Goal: Task Accomplishment & Management: Manage account settings

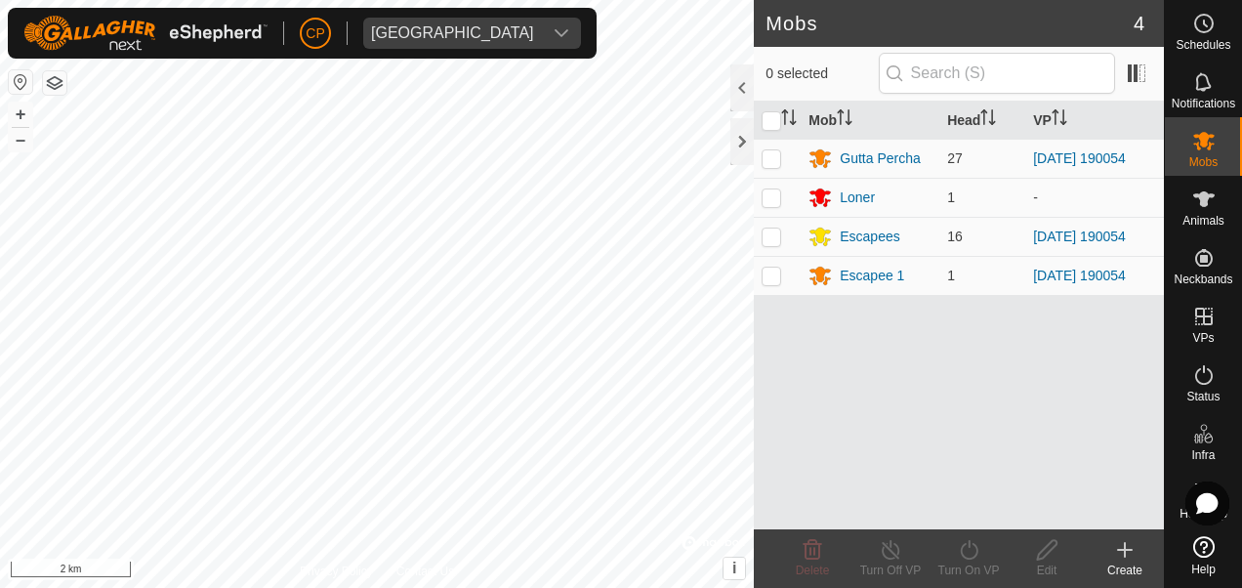
click at [459, 33] on div "[GEOGRAPHIC_DATA]" at bounding box center [452, 33] width 163 height 16
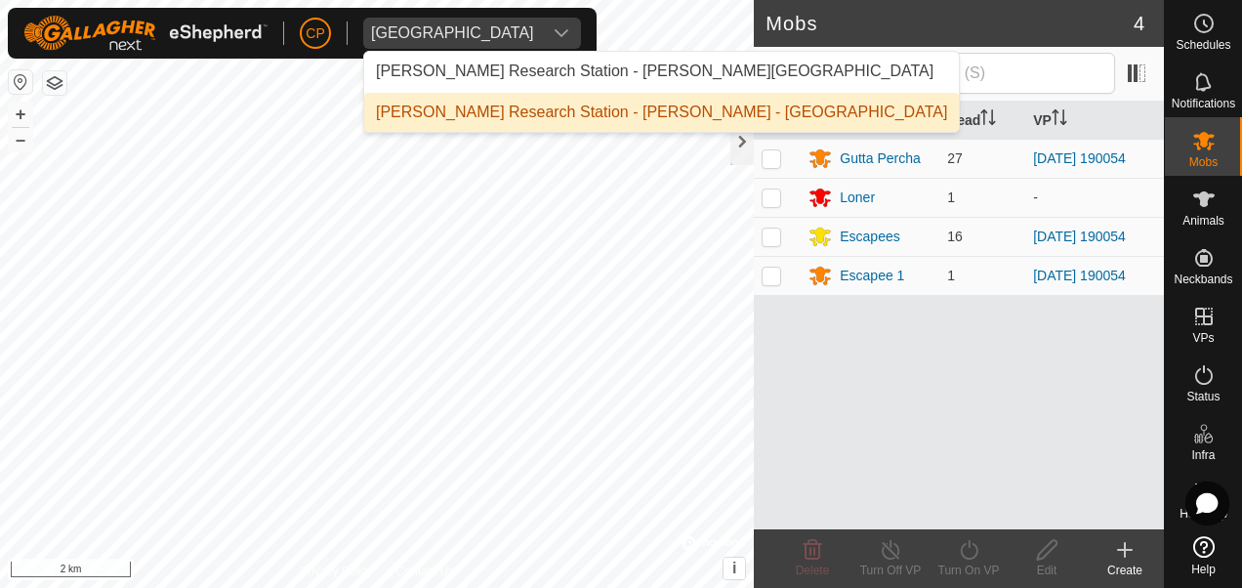
click at [493, 129] on li "[PERSON_NAME] Research Station - [PERSON_NAME] - [GEOGRAPHIC_DATA]" at bounding box center [661, 112] width 595 height 39
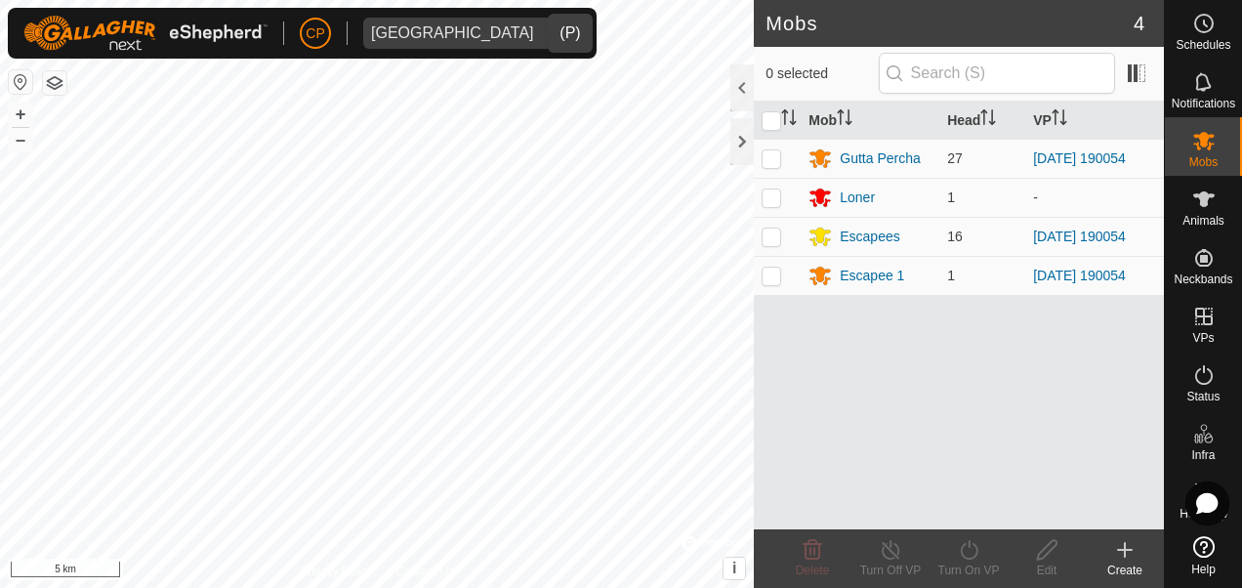
click at [542, 41] on div "dropdown trigger" at bounding box center [561, 33] width 39 height 31
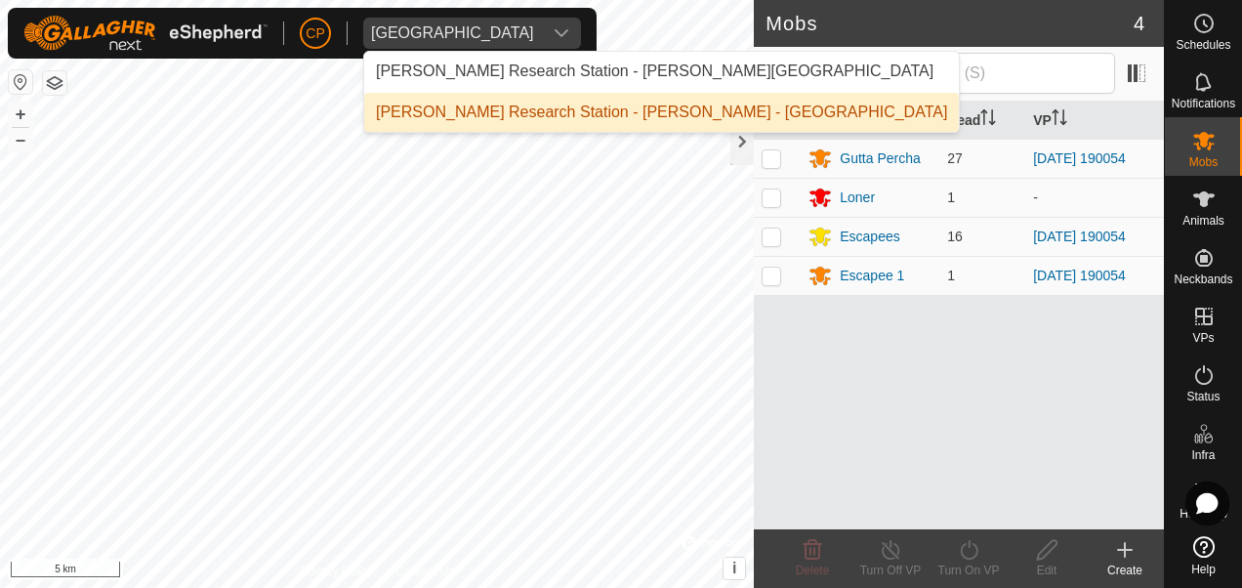
click at [543, 110] on li "[PERSON_NAME] Research Station - [PERSON_NAME] - [GEOGRAPHIC_DATA]" at bounding box center [661, 112] width 595 height 39
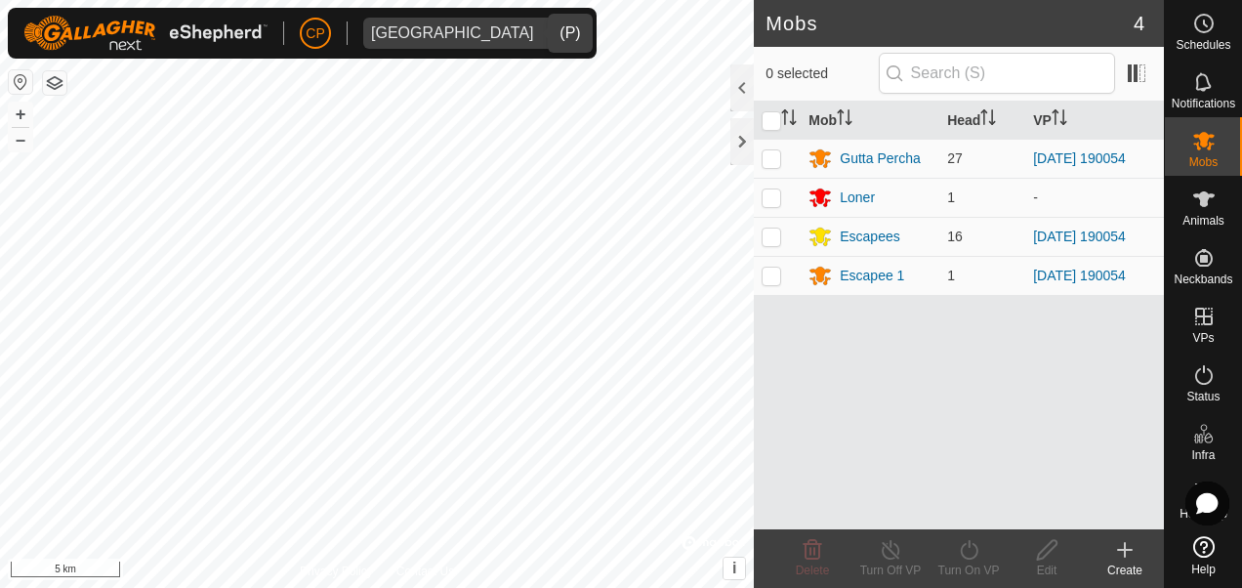
click at [542, 47] on div "dropdown trigger" at bounding box center [561, 33] width 39 height 31
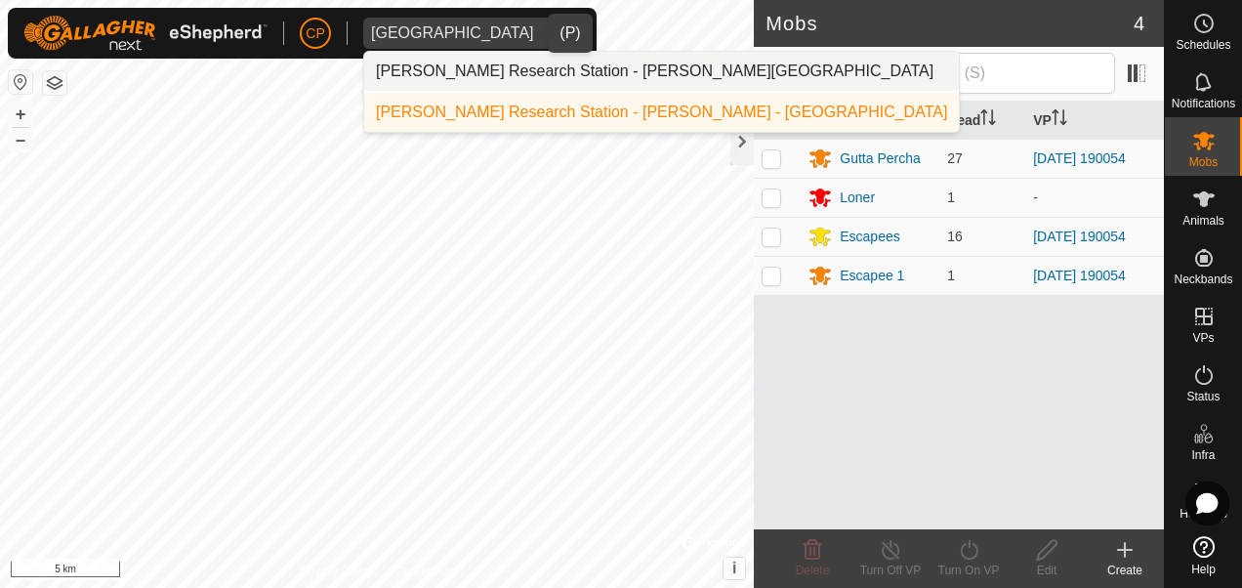
click at [548, 84] on li "[PERSON_NAME] Research Station - [PERSON_NAME][GEOGRAPHIC_DATA]" at bounding box center [661, 71] width 595 height 39
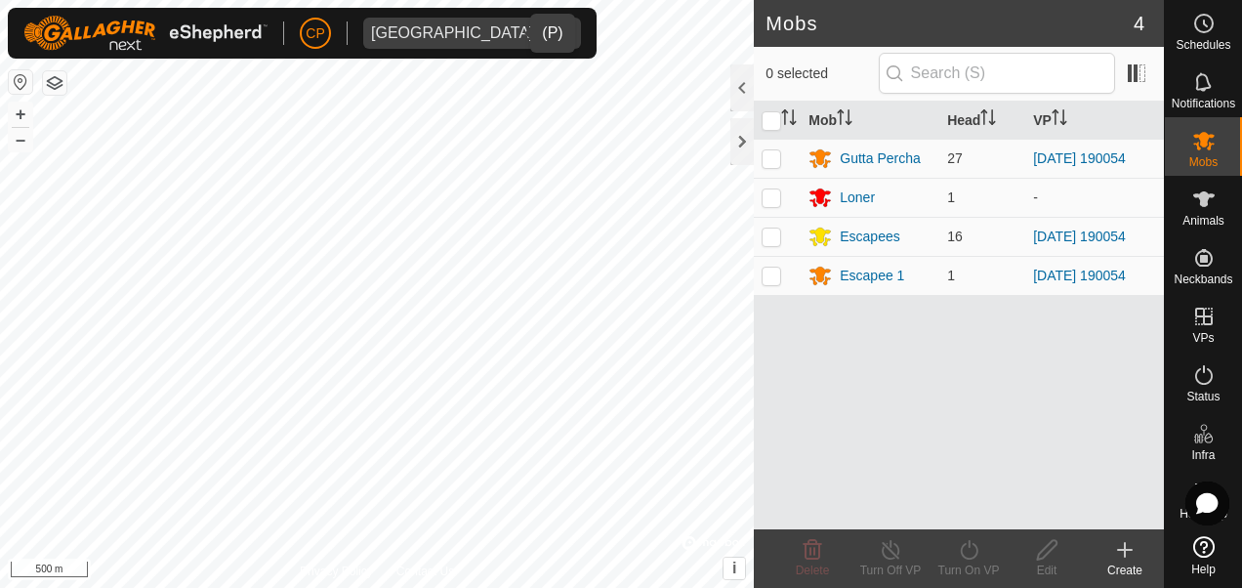
click at [542, 37] on div "dropdown trigger" at bounding box center [561, 33] width 39 height 31
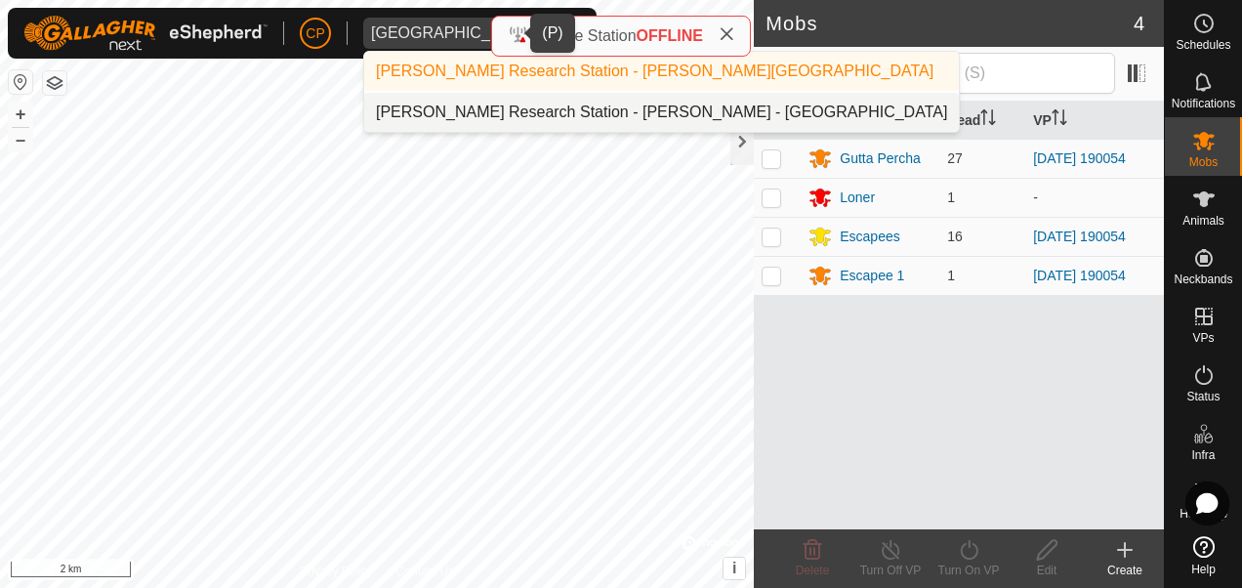
click at [535, 110] on li "[PERSON_NAME] Research Station - [PERSON_NAME] - [GEOGRAPHIC_DATA]" at bounding box center [661, 112] width 595 height 39
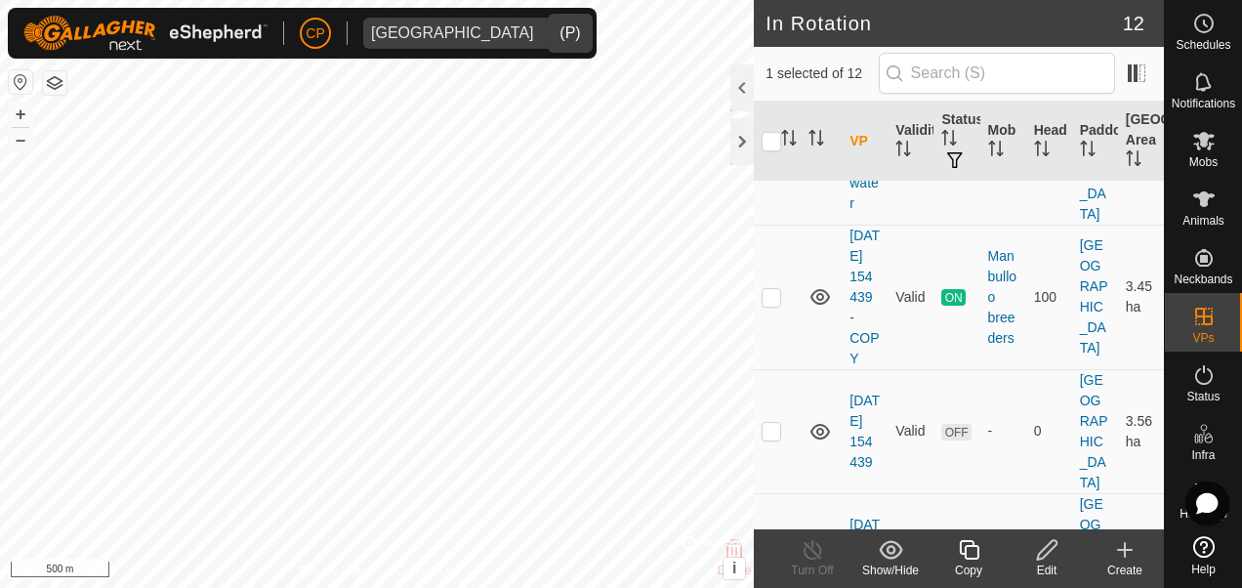
scroll to position [781, 0]
checkbox input "false"
checkbox input "true"
